Goal: Task Accomplishment & Management: Use online tool/utility

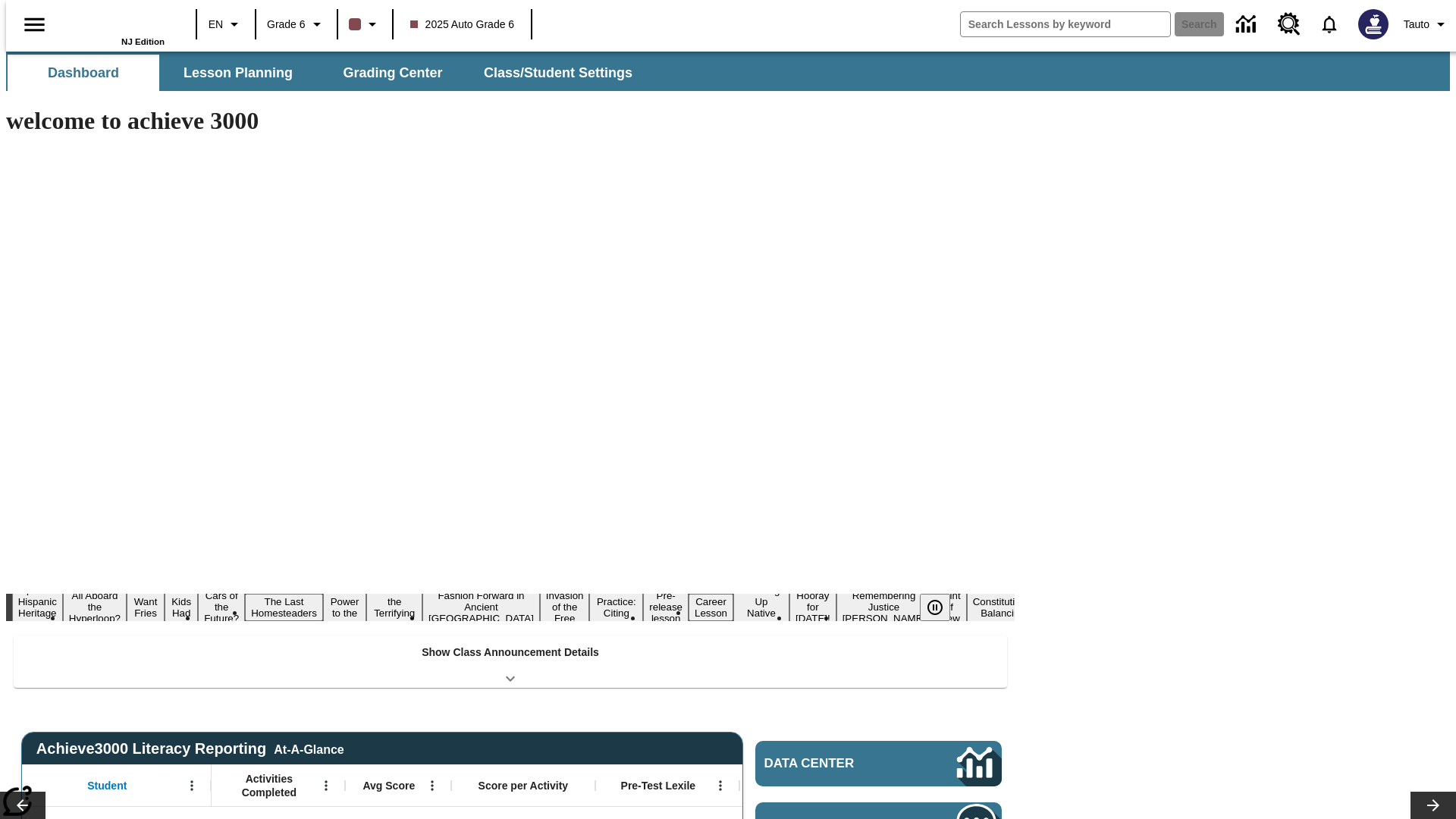
type input "-1"
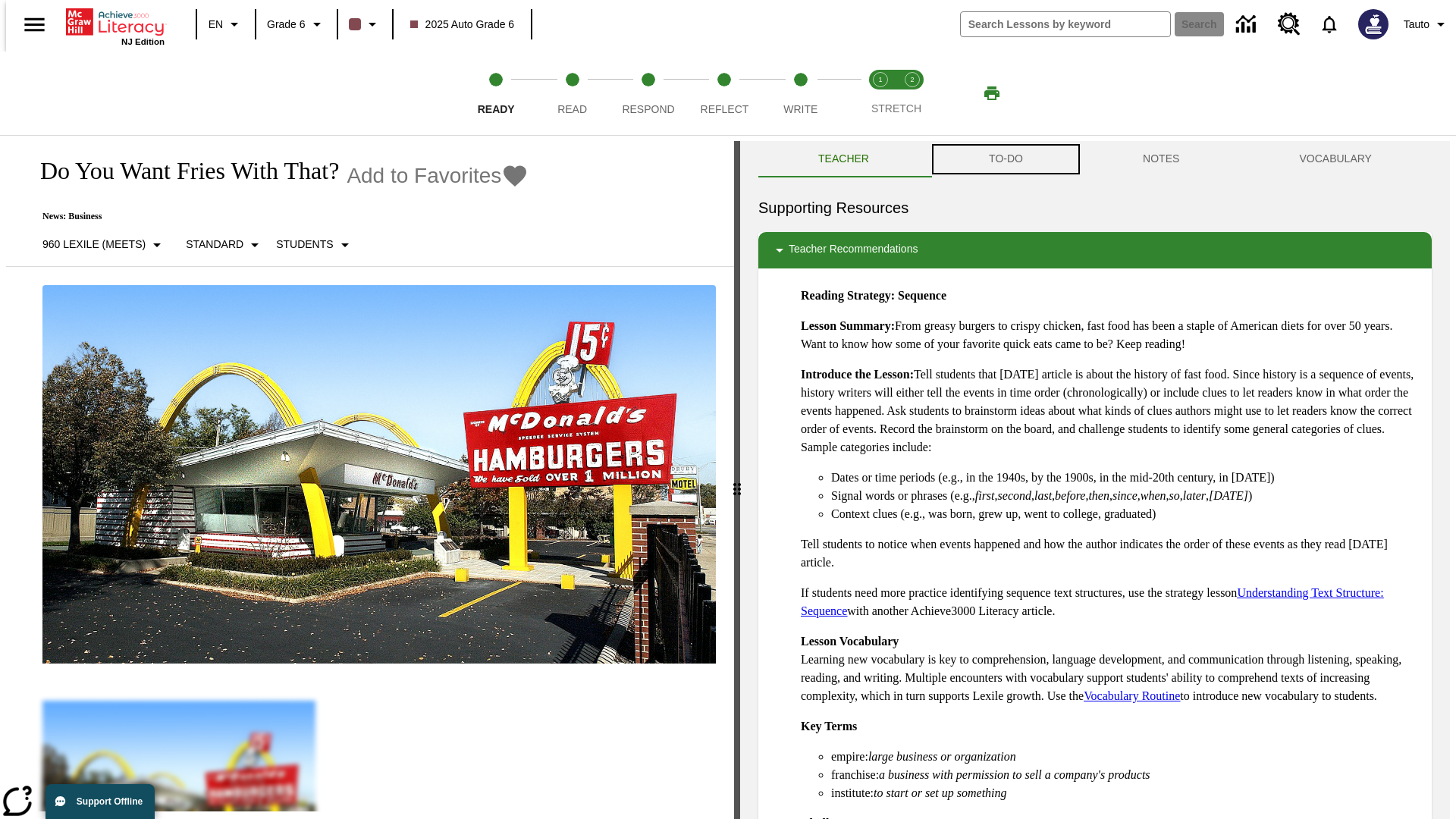
click at [1005, 159] on button "TO-DO" at bounding box center [1006, 159] width 154 height 37
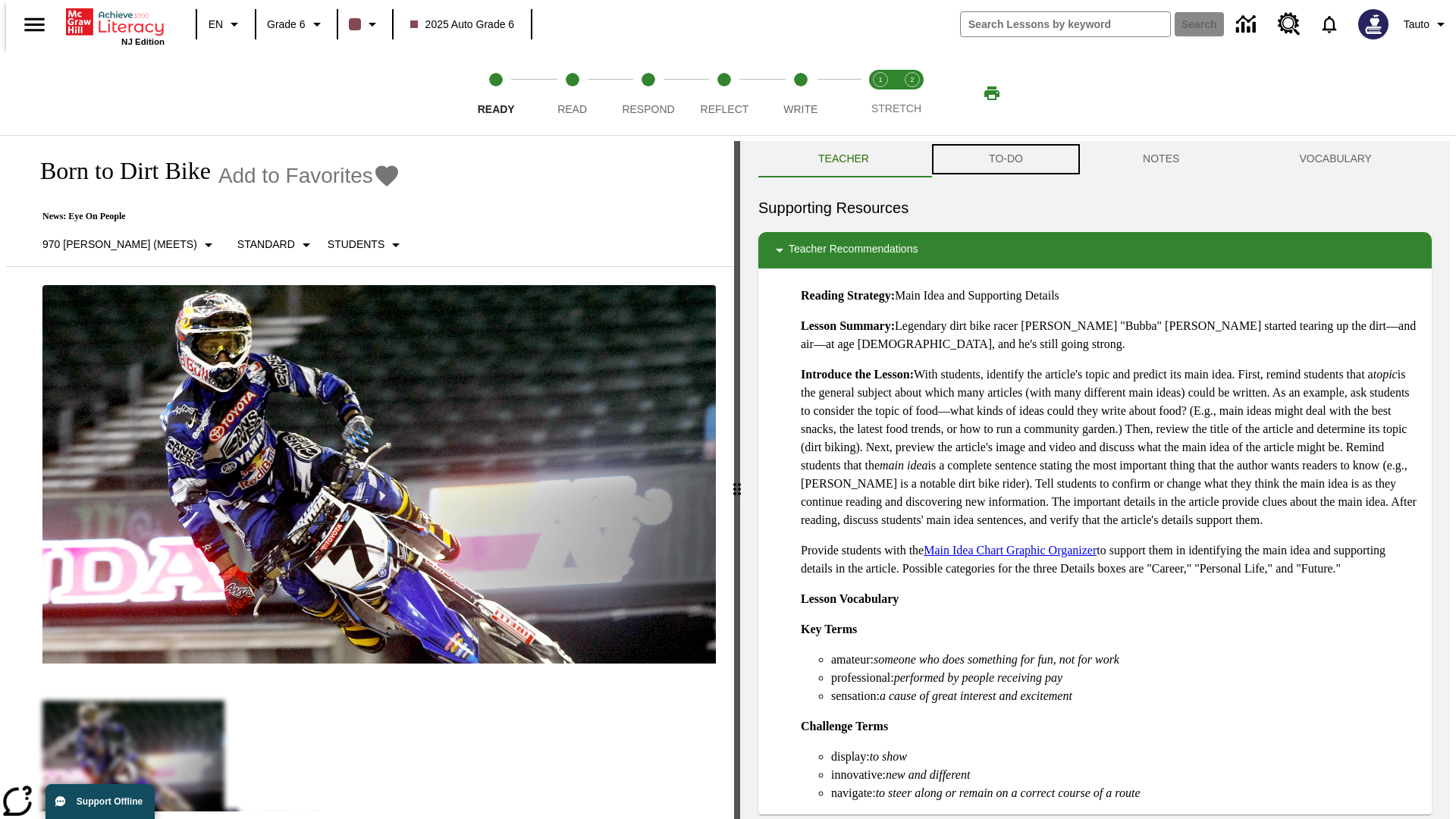
click at [1005, 159] on button "TO-DO" at bounding box center [1006, 159] width 154 height 37
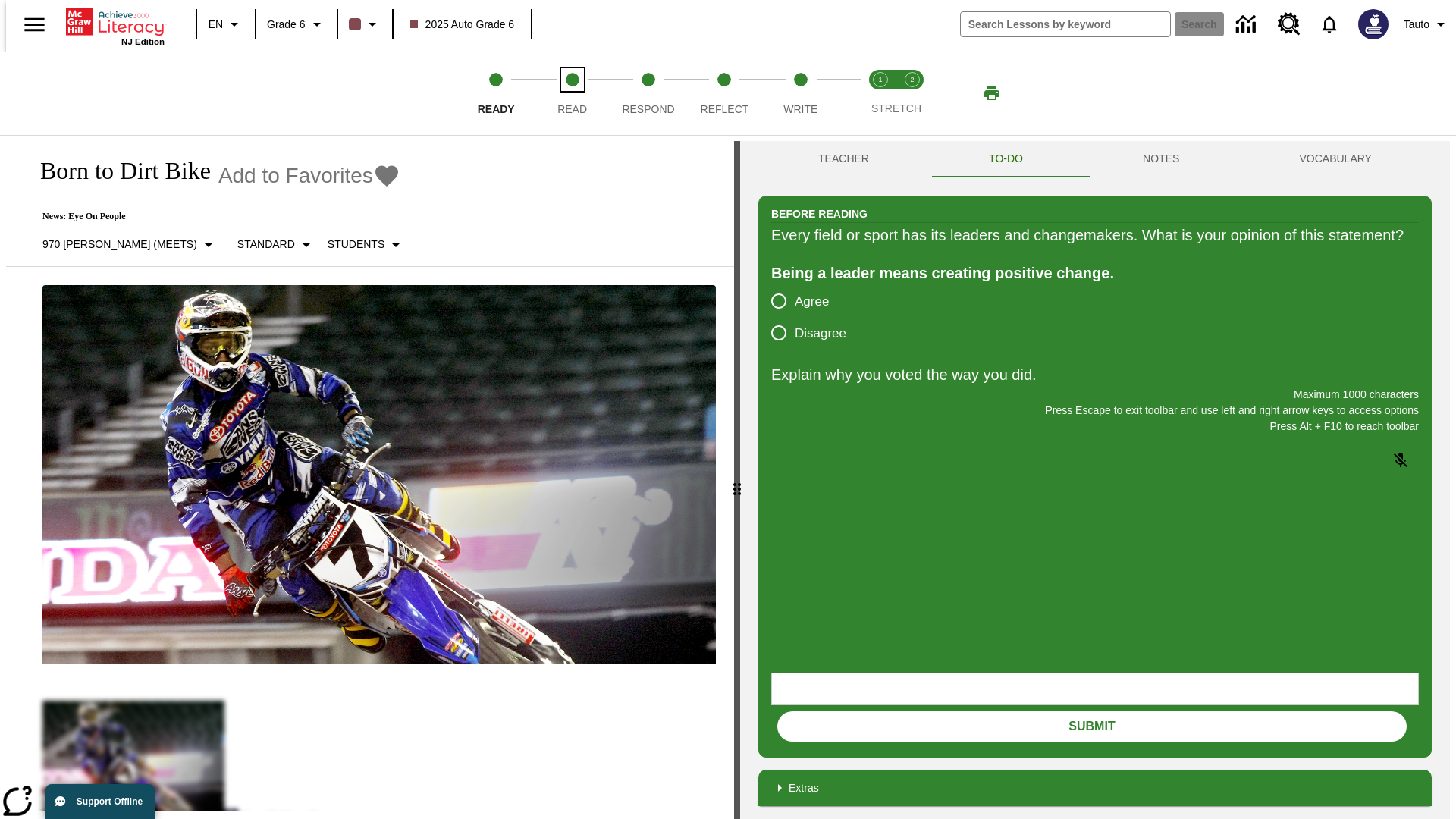
click at [572, 93] on span "Read" at bounding box center [572, 102] width 29 height 27
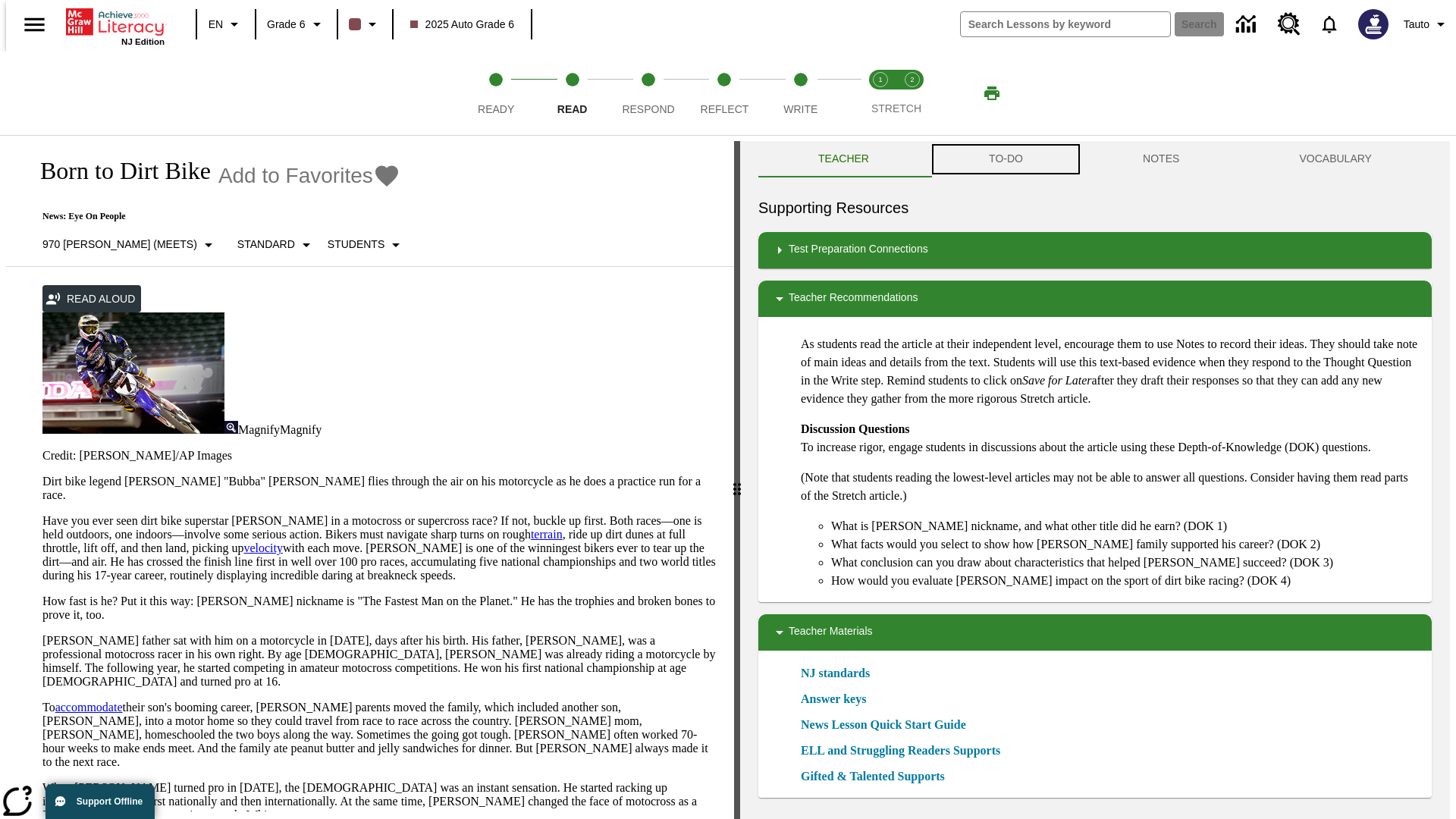
scroll to position [1, 0]
click at [1005, 159] on button "TO-DO" at bounding box center [1006, 158] width 154 height 37
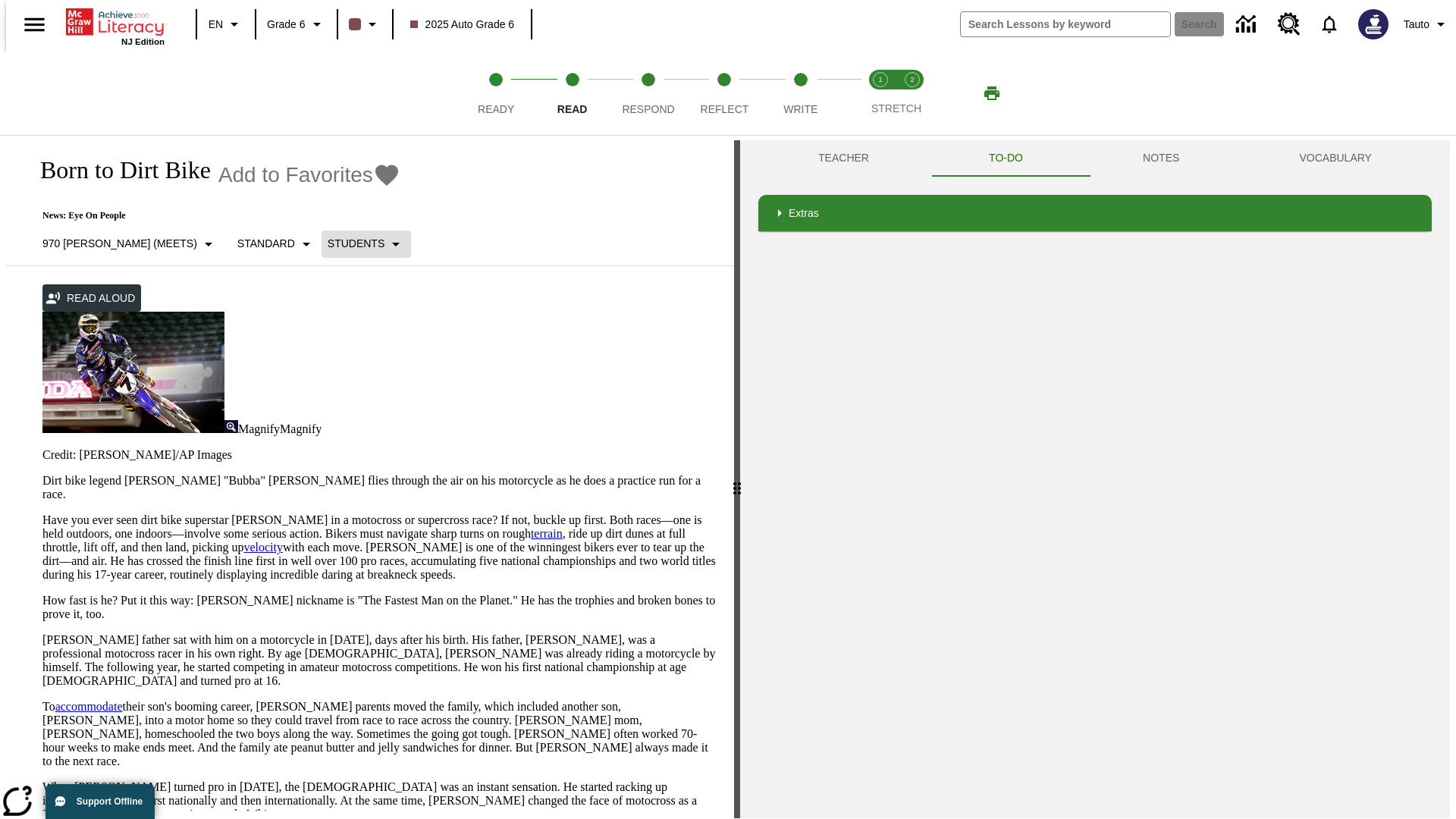
click at [328, 243] on p "Students" at bounding box center [356, 243] width 57 height 16
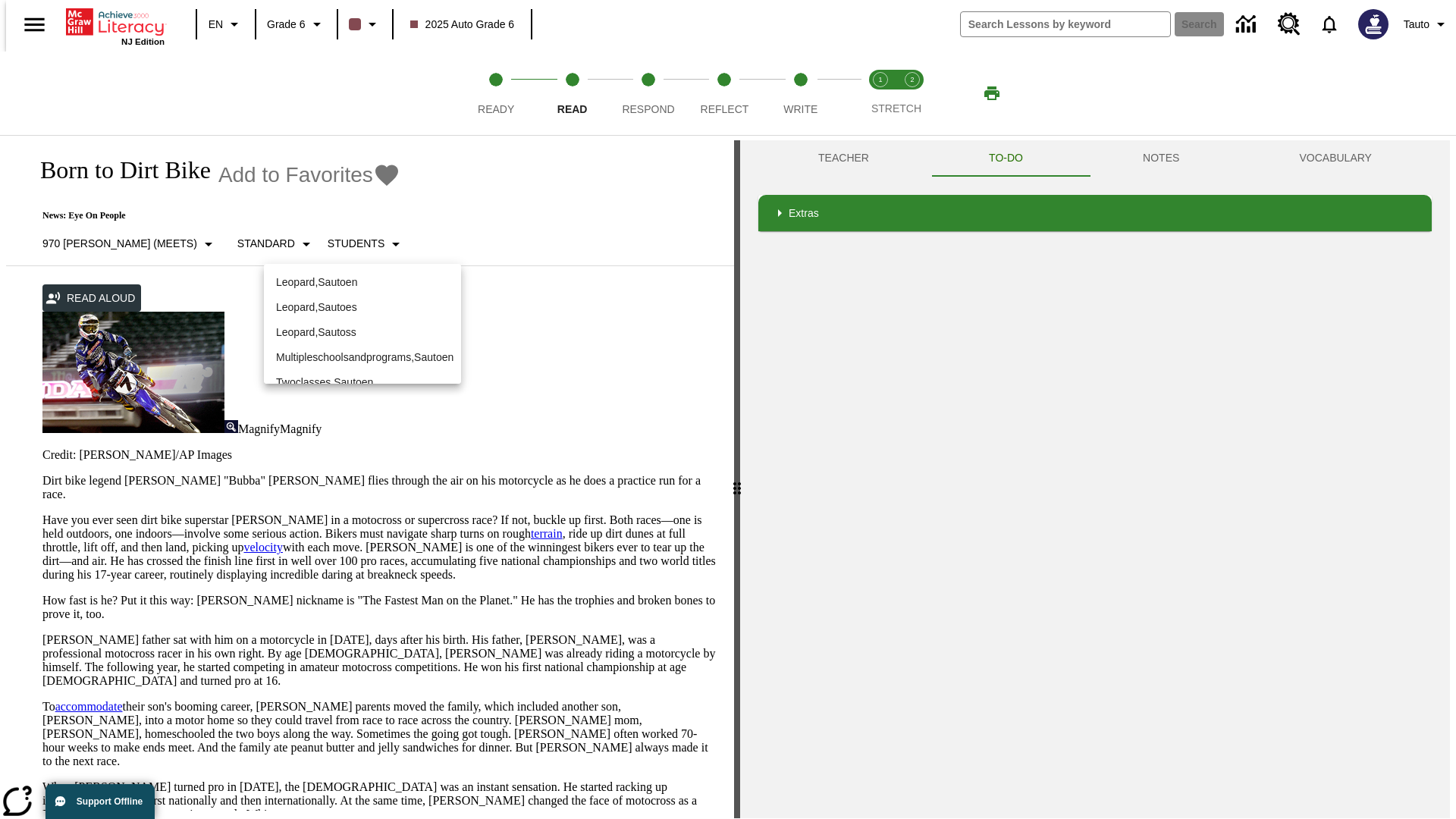
click at [363, 282] on p "Leopard , Sautoen" at bounding box center [362, 282] width 173 height 16
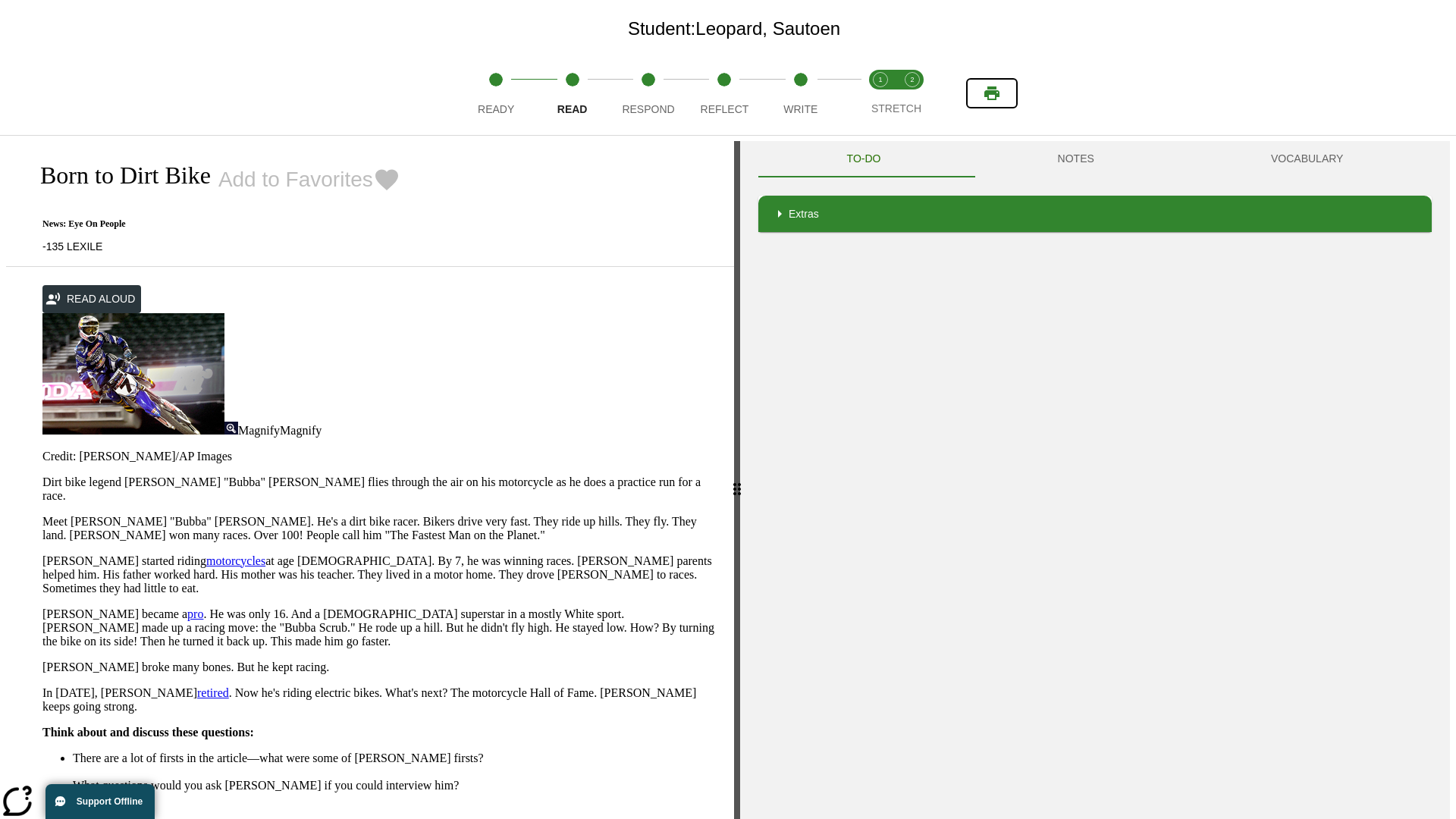
click at [992, 93] on icon "Print" at bounding box center [992, 93] width 15 height 13
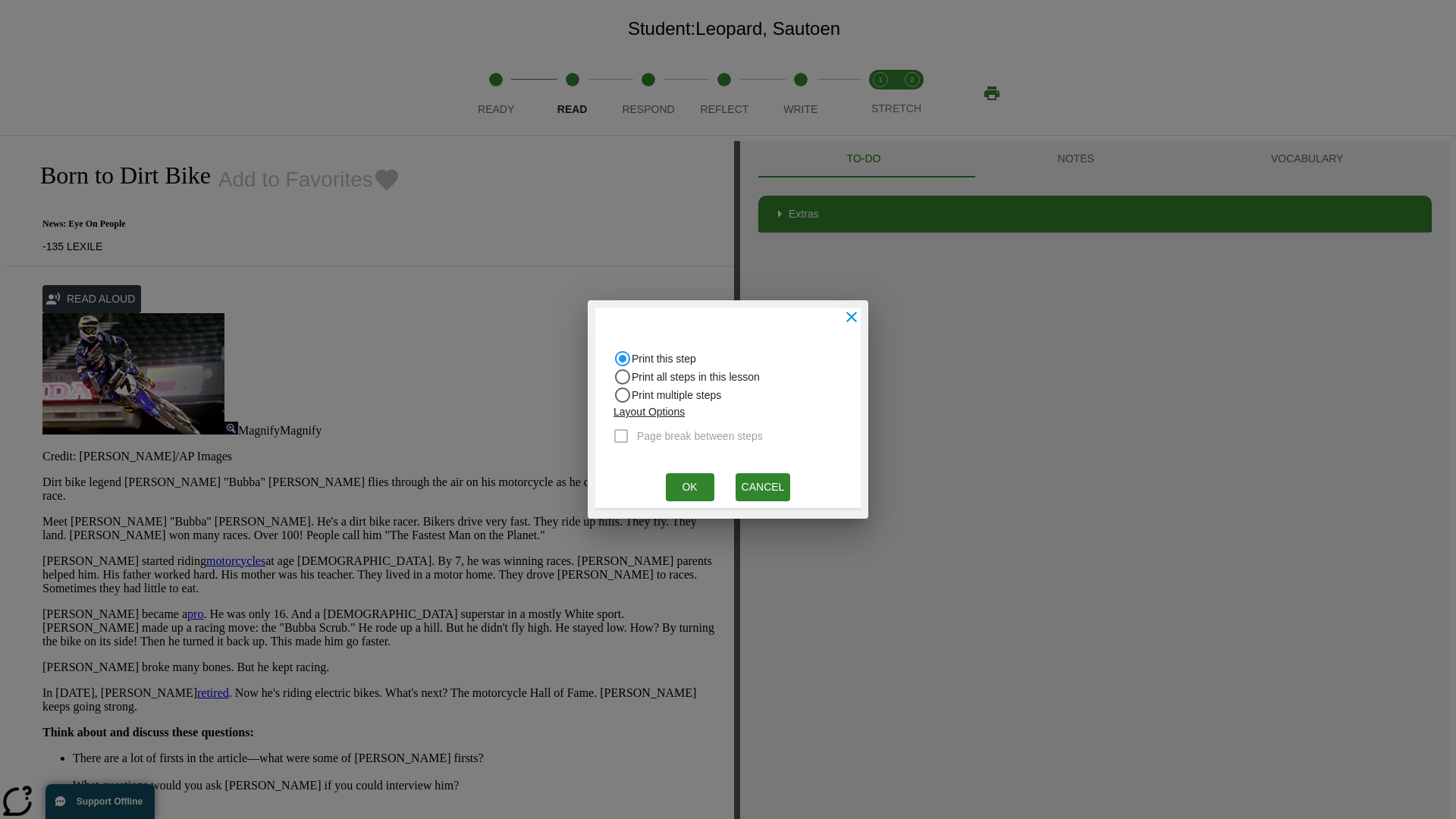
click at [623, 377] on input "Print all steps in this lesson" at bounding box center [623, 377] width 18 height 18
radio input "true"
radio input "false"
checkbox input "true"
click at [689, 487] on button "Ok" at bounding box center [690, 487] width 48 height 28
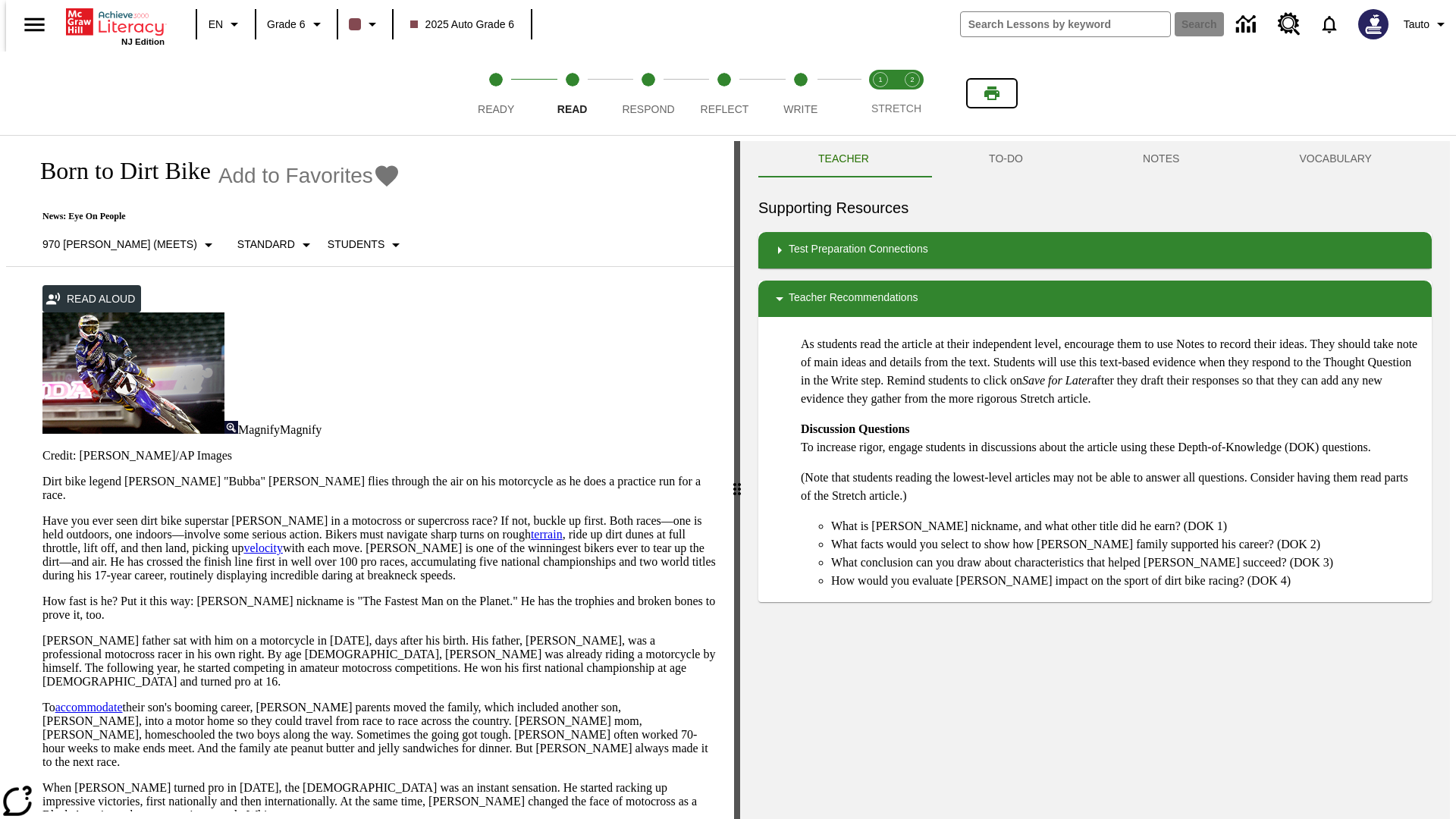
click at [992, 93] on icon "Print" at bounding box center [992, 93] width 15 height 13
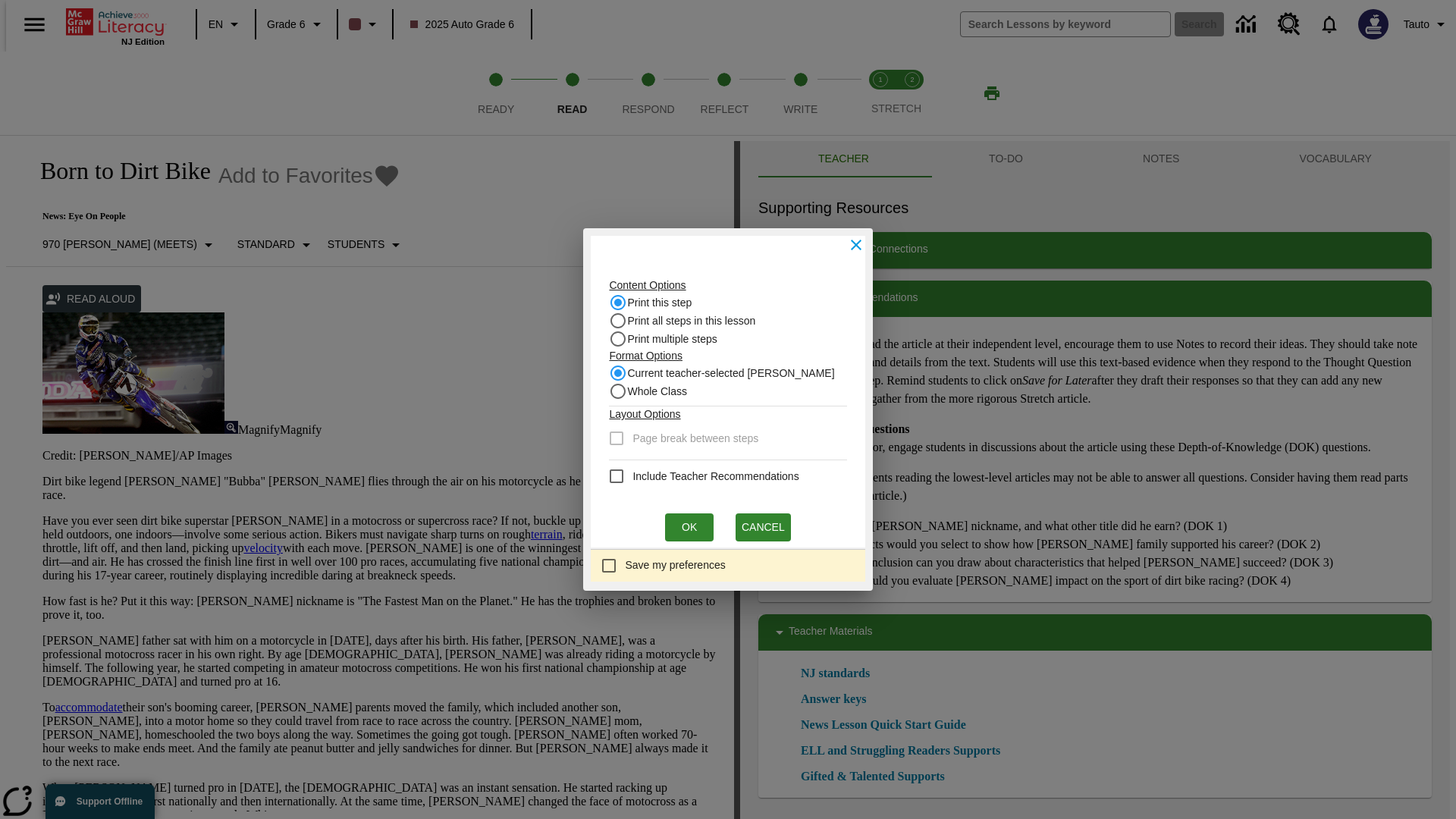
click at [623, 302] on input "Print this step" at bounding box center [618, 302] width 18 height 18
click at [623, 391] on input "Whole Class" at bounding box center [618, 392] width 18 height 18
radio input "true"
radio input "false"
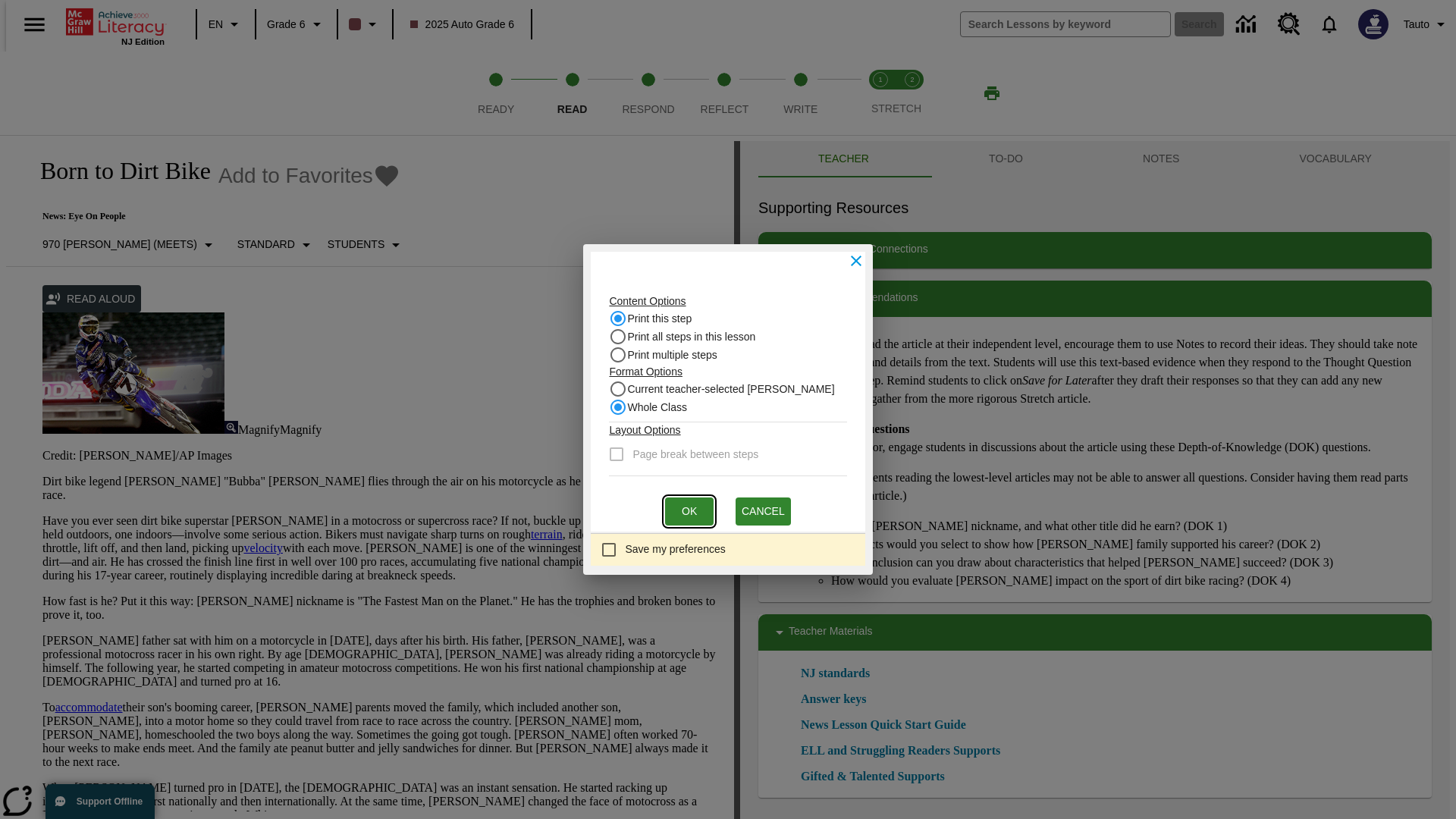
click at [689, 511] on button "Ok" at bounding box center [689, 512] width 48 height 28
